Goal: Information Seeking & Learning: Understand process/instructions

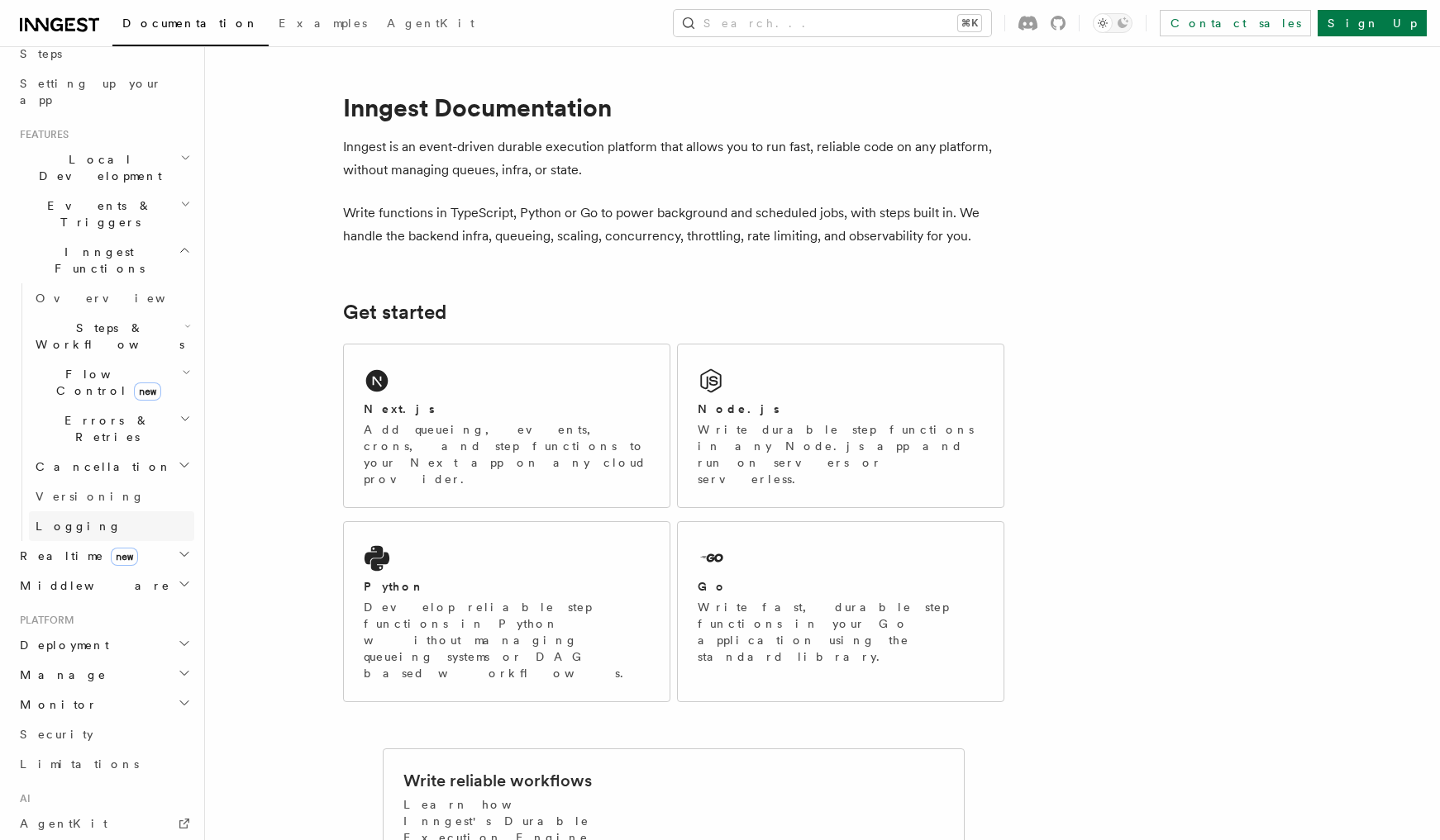
scroll to position [288, 0]
click at [184, 323] on icon "button" at bounding box center [187, 329] width 7 height 13
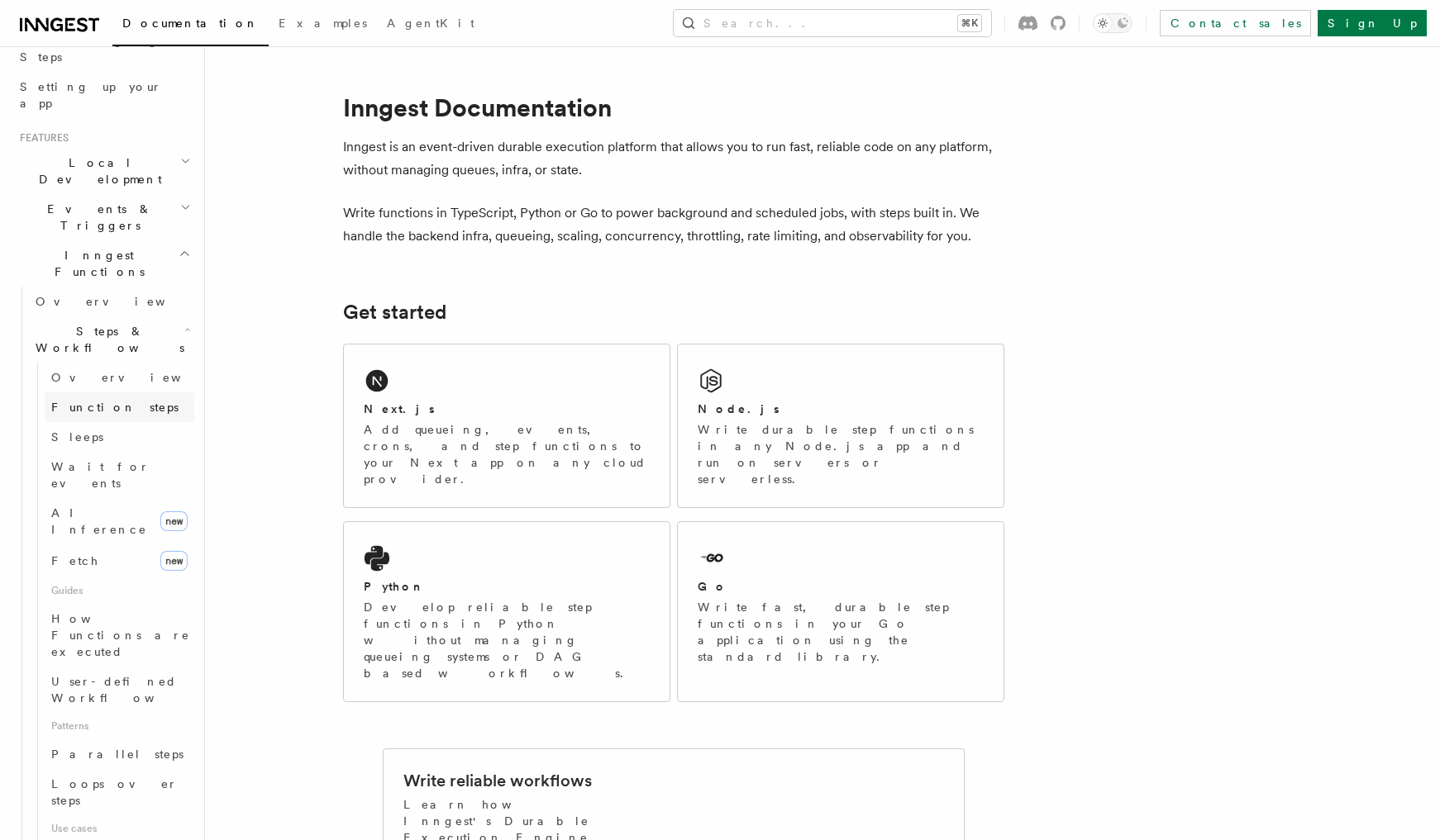
click at [140, 393] on link "Function steps" at bounding box center [120, 408] width 150 height 30
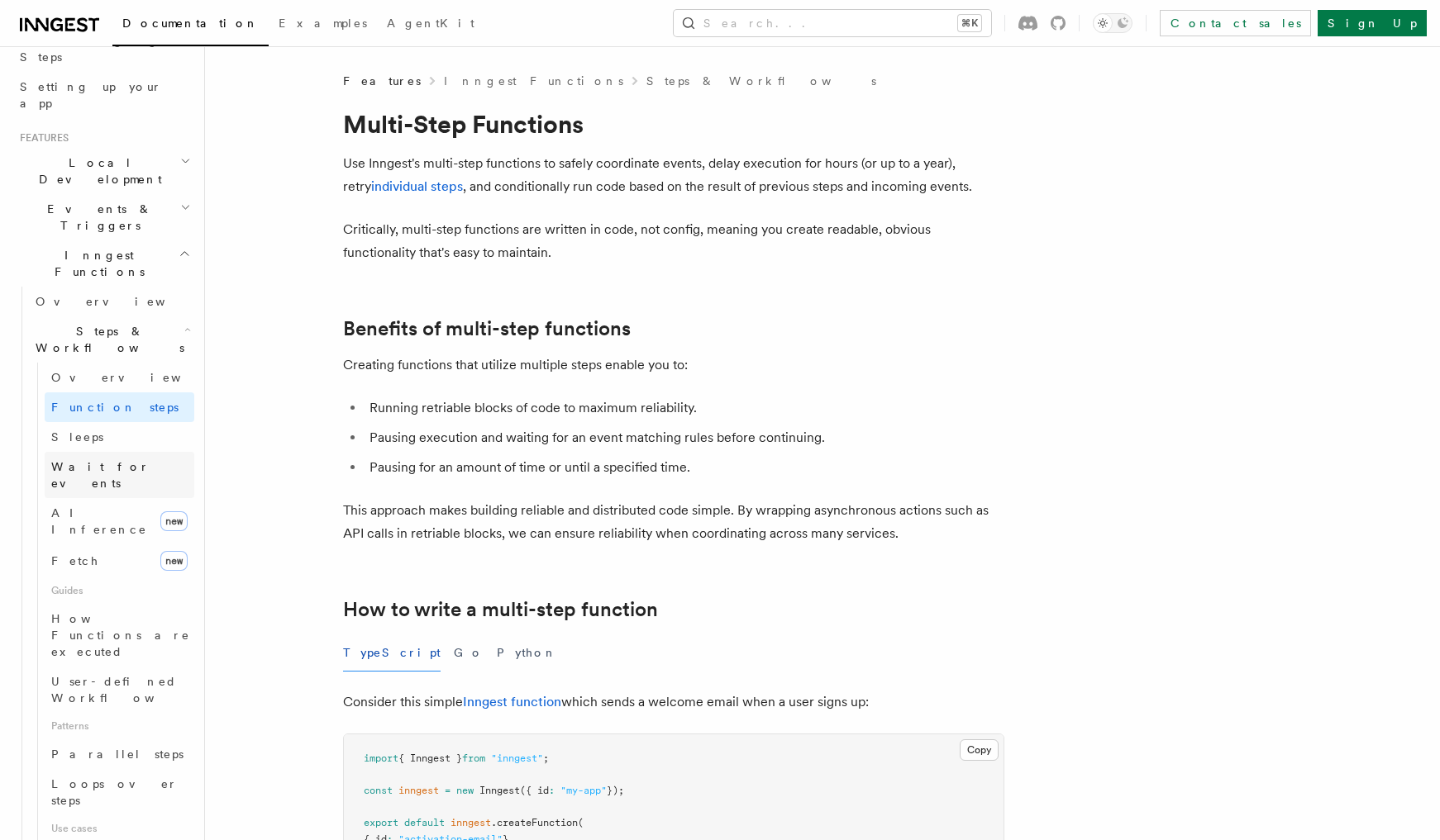
click at [117, 460] on span "Wait for events" at bounding box center [100, 475] width 98 height 30
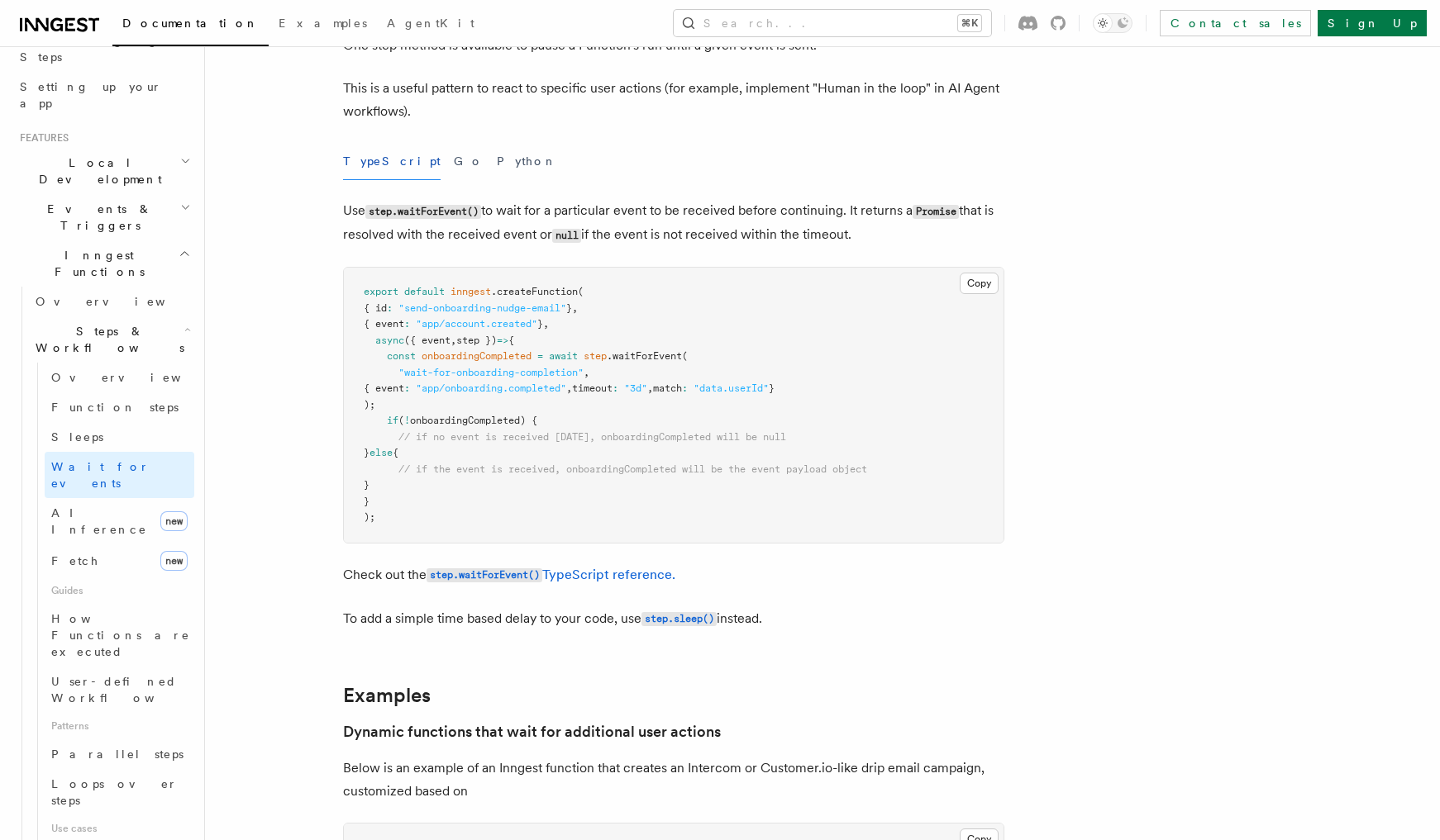
scroll to position [315, 0]
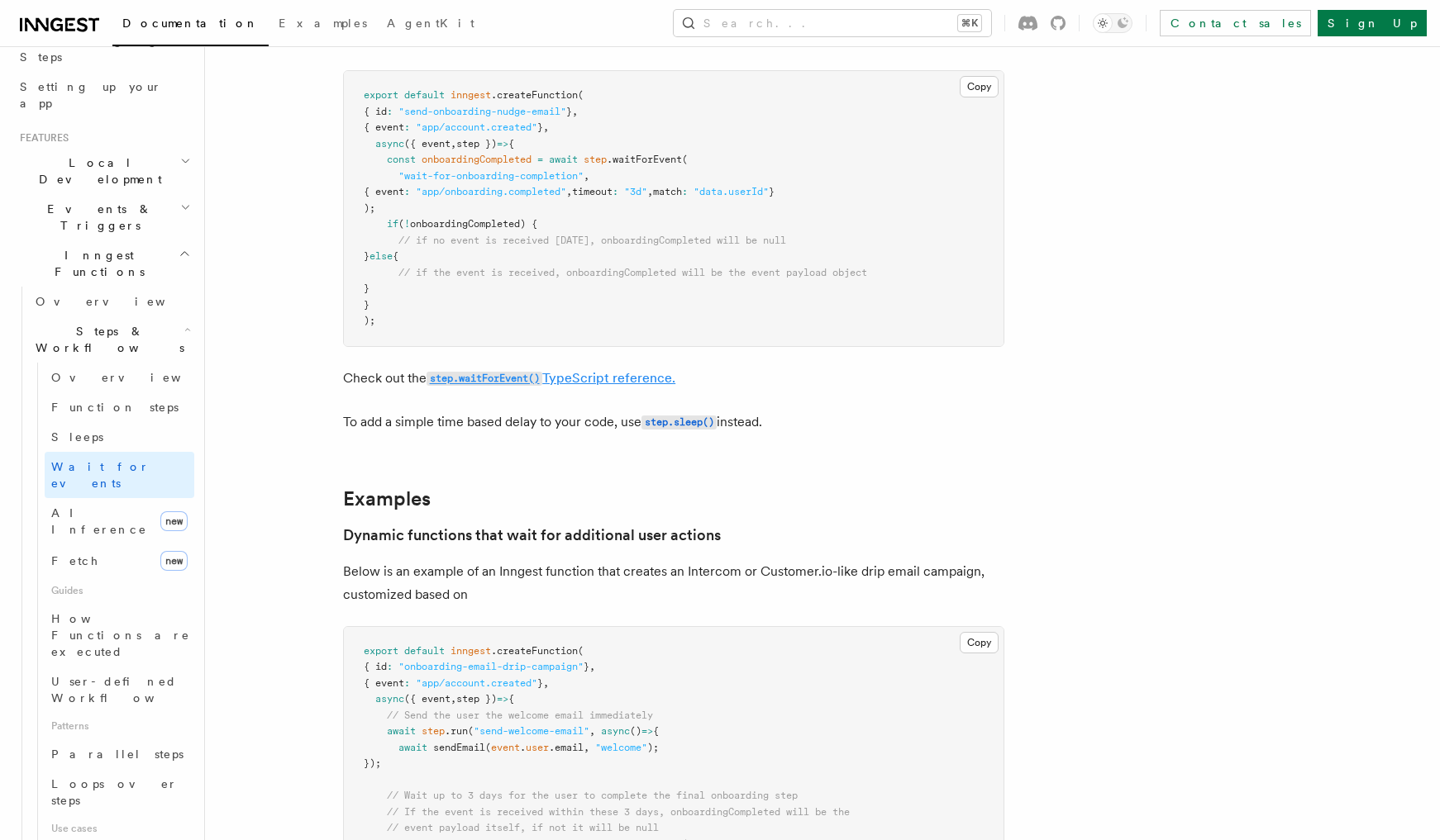
click at [533, 377] on code "step.waitForEvent()" at bounding box center [484, 379] width 116 height 14
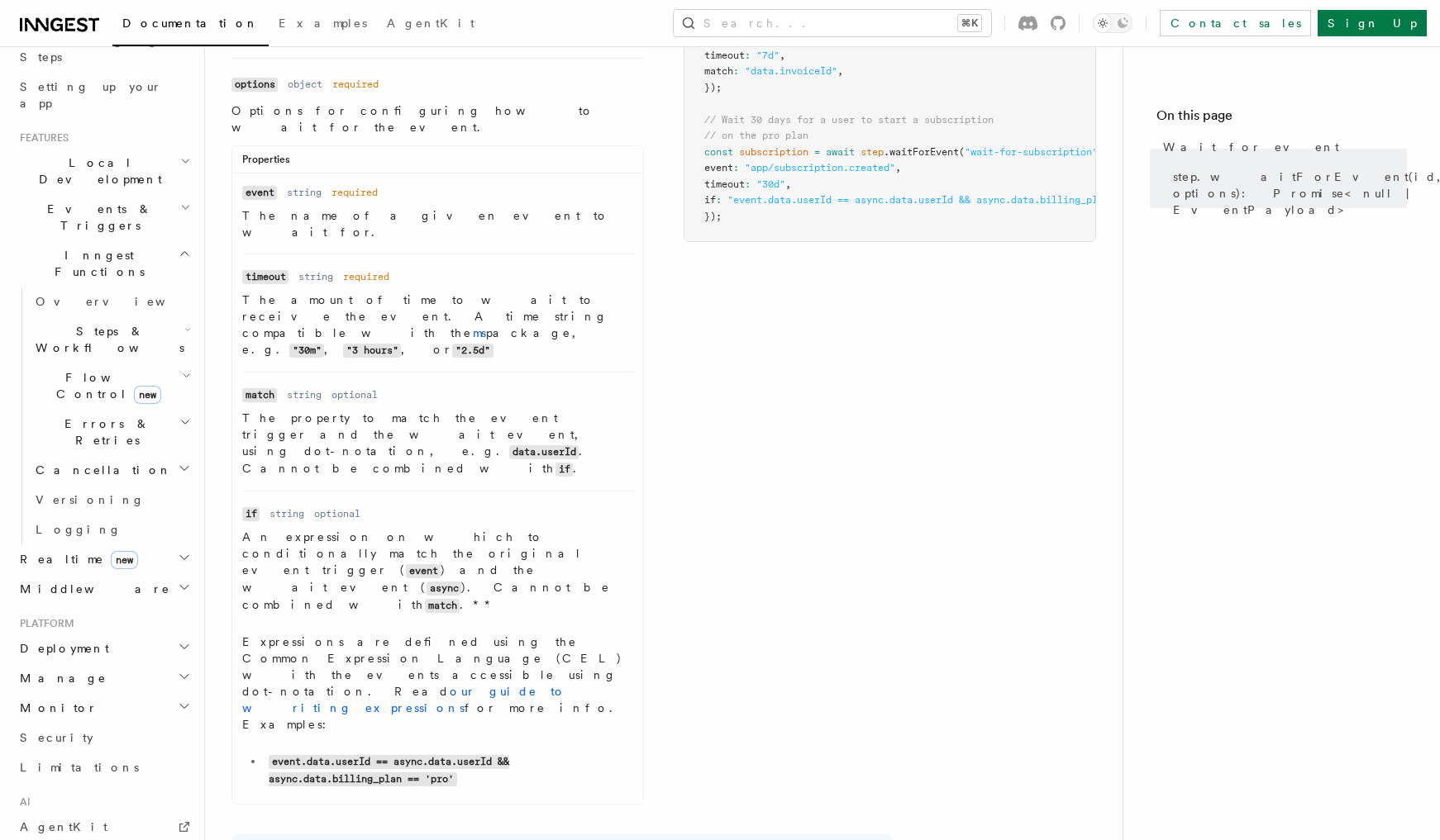
scroll to position [255, 0]
